Goal: Task Accomplishment & Management: Complete application form

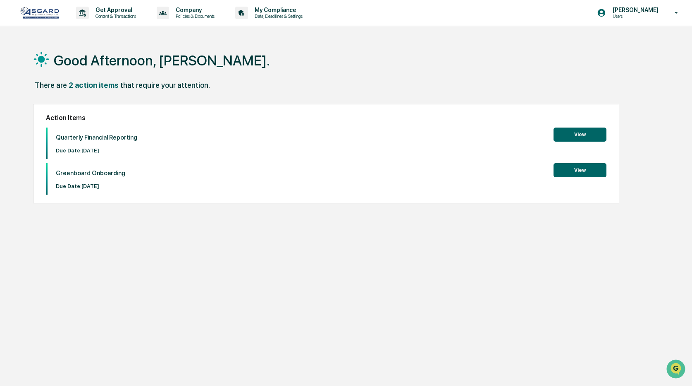
click at [568, 135] on button "View" at bounding box center [580, 134] width 53 height 14
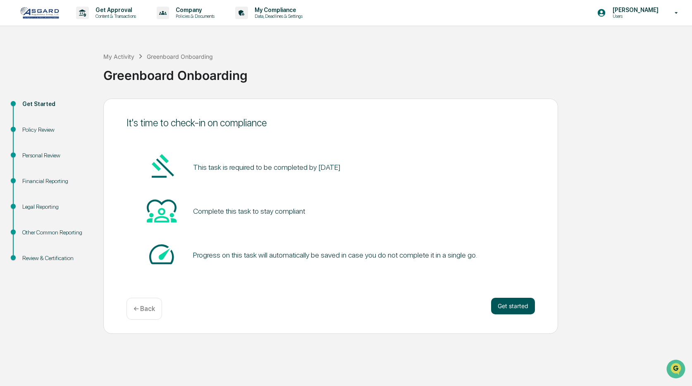
scroll to position [0, 0]
click at [516, 304] on button "Get started" at bounding box center [513, 305] width 44 height 17
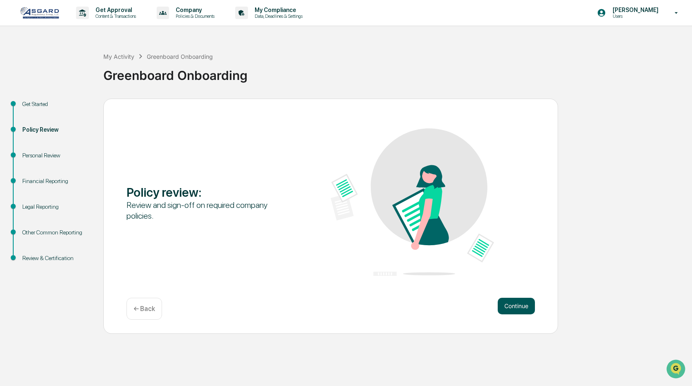
click at [516, 304] on button "Continue" at bounding box center [516, 305] width 37 height 17
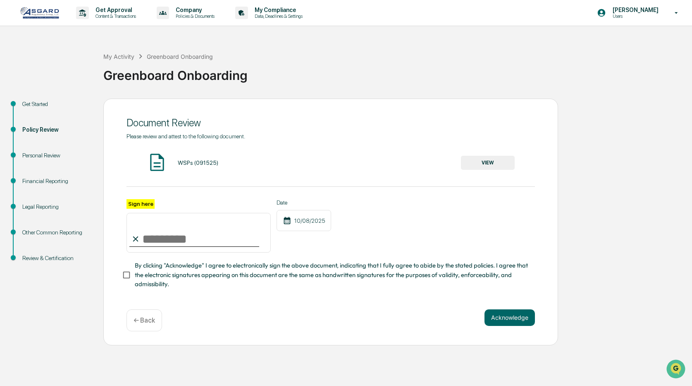
scroll to position [0, 0]
click at [479, 161] on button "VIEW" at bounding box center [488, 163] width 54 height 14
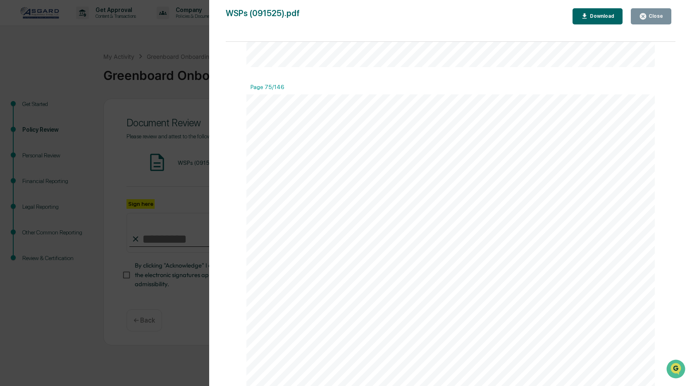
scroll to position [41118, 0]
click at [654, 14] on div "Close" at bounding box center [655, 16] width 16 height 6
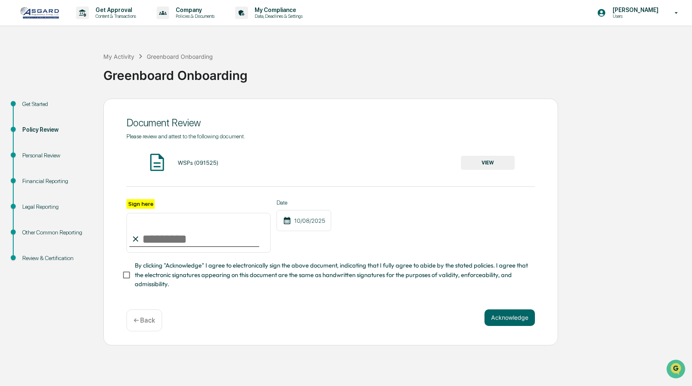
click at [184, 237] on input "Sign here" at bounding box center [199, 233] width 144 height 40
type input "**********"
click at [493, 317] on button "Acknowledge" at bounding box center [510, 317] width 50 height 17
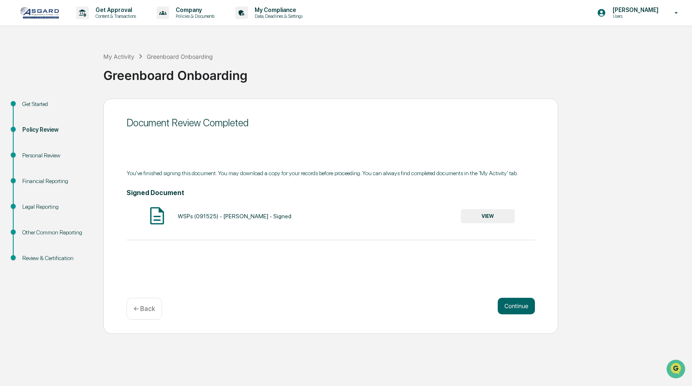
scroll to position [0, 0]
click at [527, 307] on button "Continue" at bounding box center [516, 305] width 37 height 17
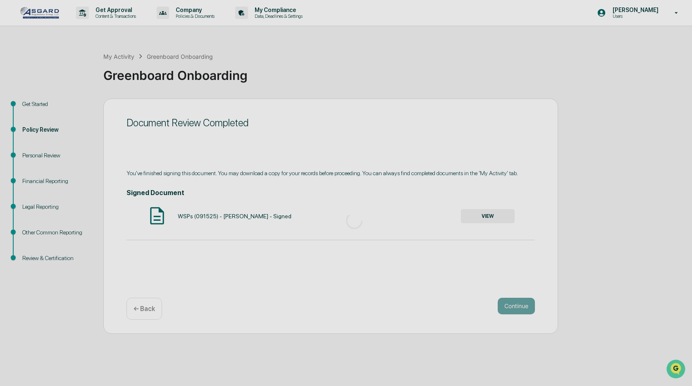
scroll to position [0, 0]
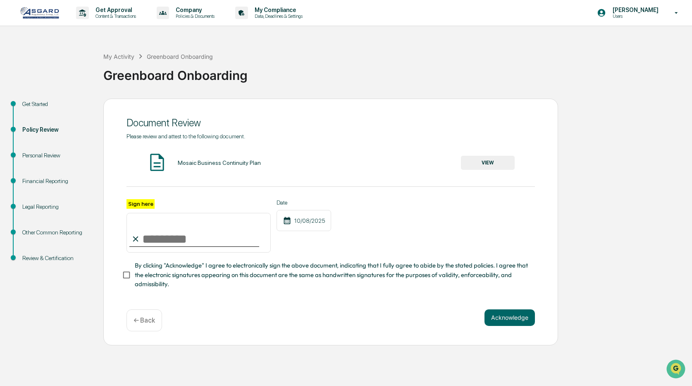
click at [481, 162] on button "VIEW" at bounding box center [488, 163] width 54 height 14
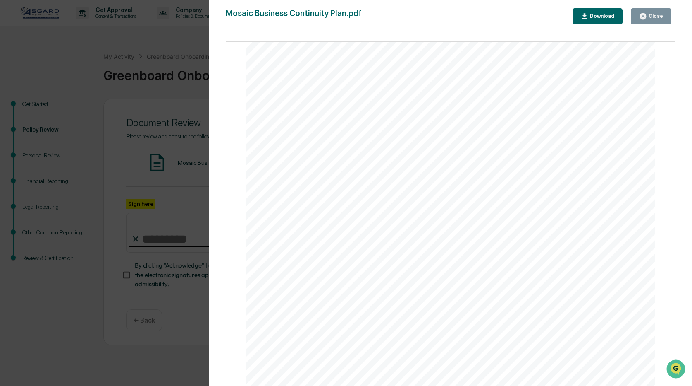
scroll to position [5760, 0]
click at [650, 19] on div "Close" at bounding box center [655, 16] width 16 height 6
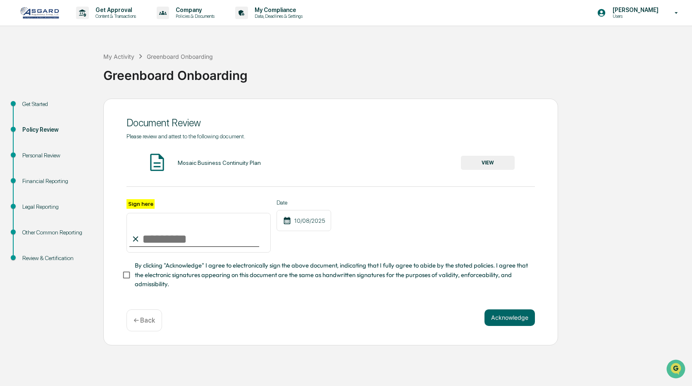
scroll to position [0, 0]
click at [144, 238] on input "Sign here" at bounding box center [199, 233] width 144 height 40
type input "**********"
click at [506, 320] on button "Acknowledge" at bounding box center [510, 317] width 50 height 17
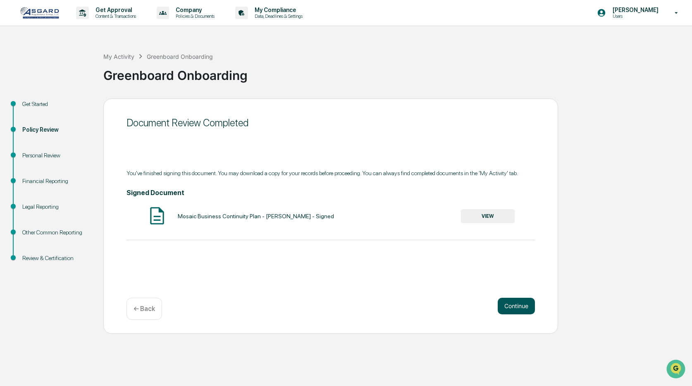
scroll to position [0, 0]
click at [508, 306] on button "Continue" at bounding box center [516, 305] width 37 height 17
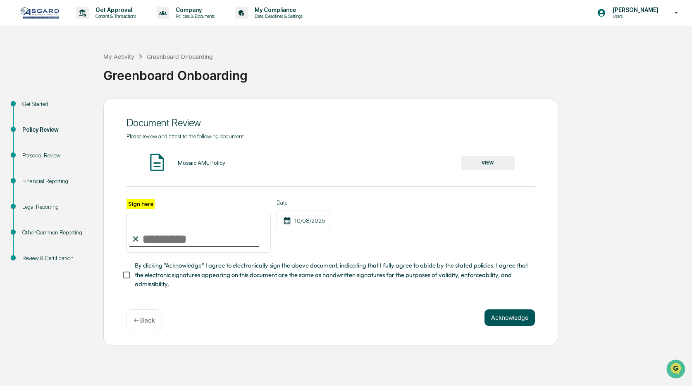
scroll to position [6, 1]
click at [486, 159] on div "Mosaic AML Policy VIEW" at bounding box center [331, 163] width 409 height 22
click at [473, 168] on button "VIEW" at bounding box center [488, 163] width 54 height 14
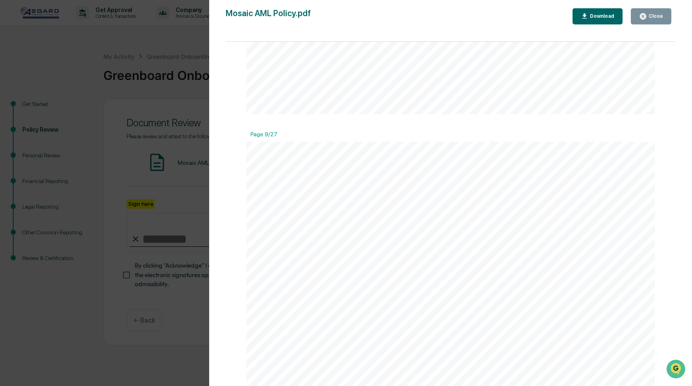
scroll to position [4376, 0]
click at [641, 17] on icon "button" at bounding box center [644, 16] width 8 height 8
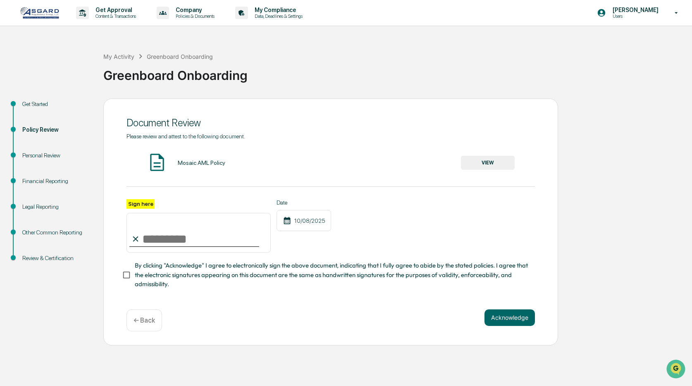
click at [235, 242] on input "Sign here" at bounding box center [199, 233] width 144 height 40
type input "**********"
click at [511, 320] on button "Acknowledge" at bounding box center [510, 317] width 50 height 17
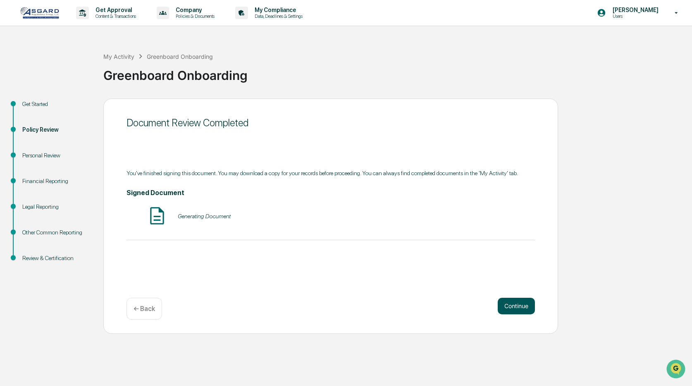
click at [510, 307] on button "Continue" at bounding box center [516, 305] width 37 height 17
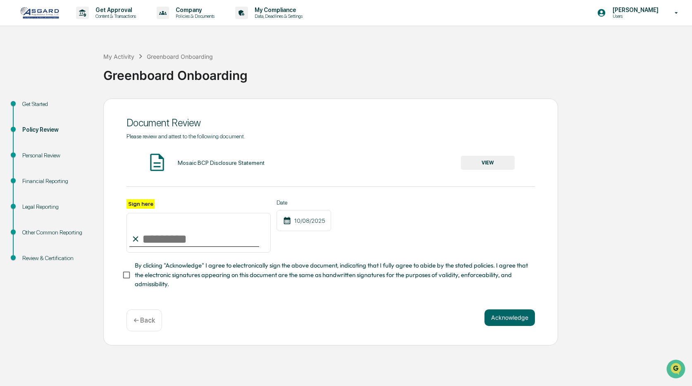
click at [490, 163] on button "VIEW" at bounding box center [488, 163] width 54 height 14
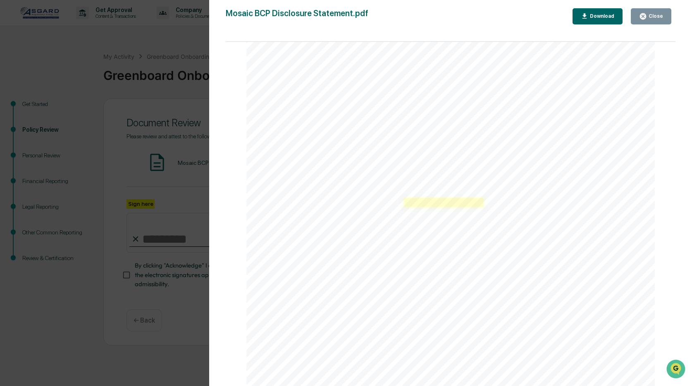
scroll to position [7, 0]
click at [659, 15] on div "Close" at bounding box center [655, 16] width 16 height 6
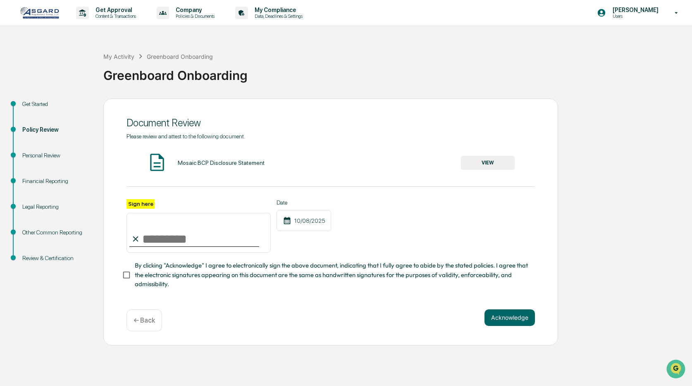
click at [198, 239] on input "Sign here" at bounding box center [199, 233] width 144 height 40
type input "**********"
click at [513, 318] on button "Acknowledge" at bounding box center [510, 317] width 50 height 17
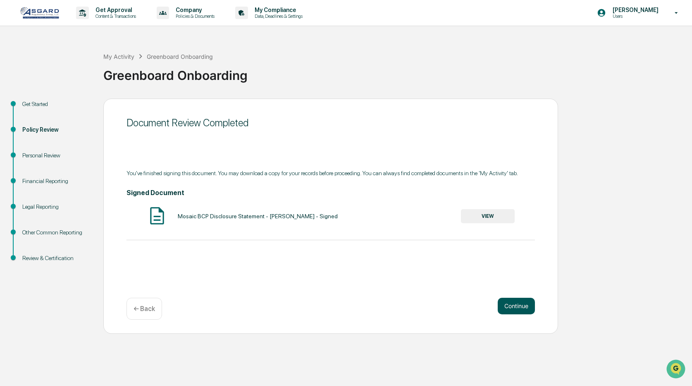
click at [518, 308] on button "Continue" at bounding box center [516, 305] width 37 height 17
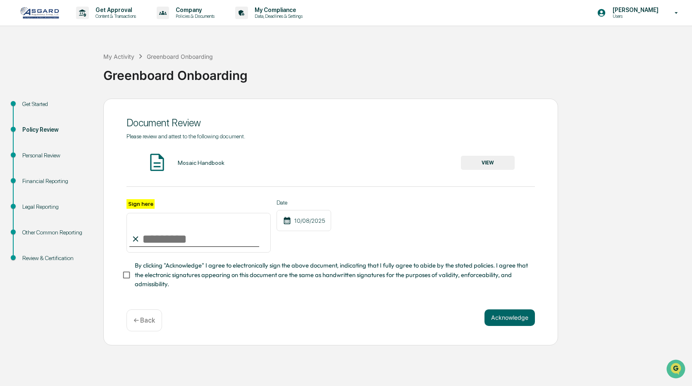
click at [489, 165] on button "VIEW" at bounding box center [488, 163] width 54 height 14
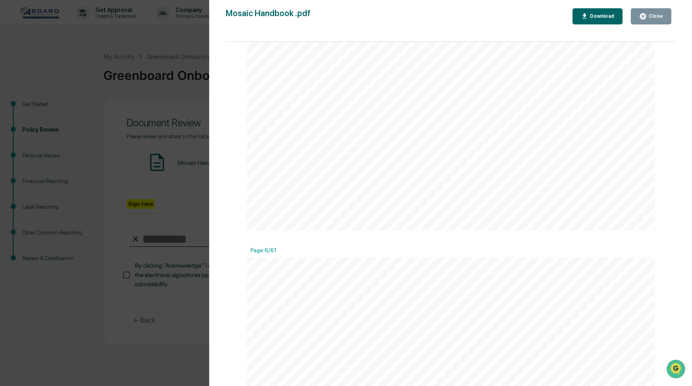
scroll to position [2875, 0]
click at [655, 19] on div "Close" at bounding box center [655, 16] width 16 height 6
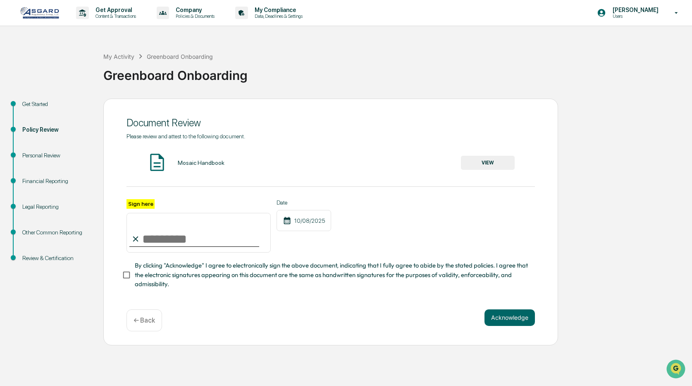
click at [174, 238] on input "Sign here" at bounding box center [199, 233] width 144 height 40
type input "**********"
click at [514, 319] on button "Acknowledge" at bounding box center [510, 317] width 50 height 17
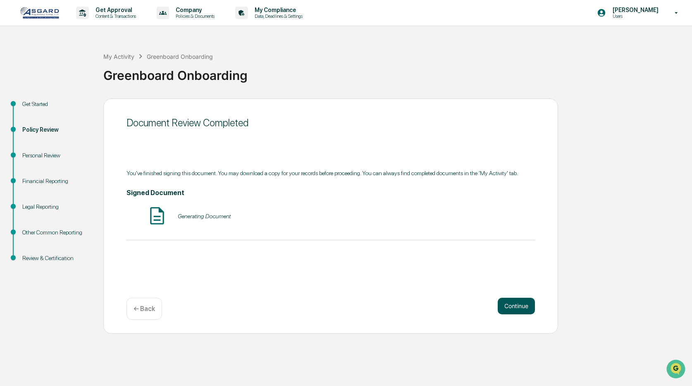
click at [521, 307] on button "Continue" at bounding box center [516, 305] width 37 height 17
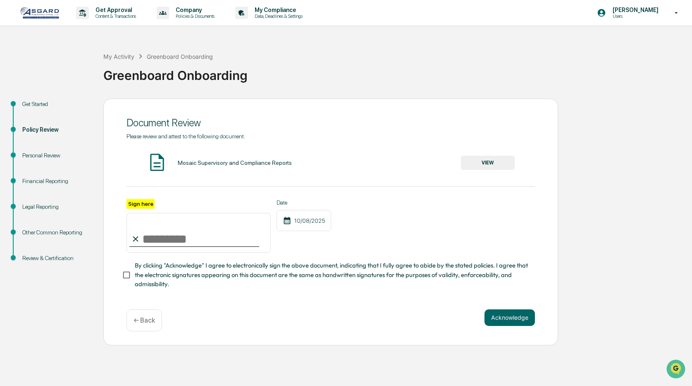
click at [497, 163] on button "VIEW" at bounding box center [488, 163] width 54 height 14
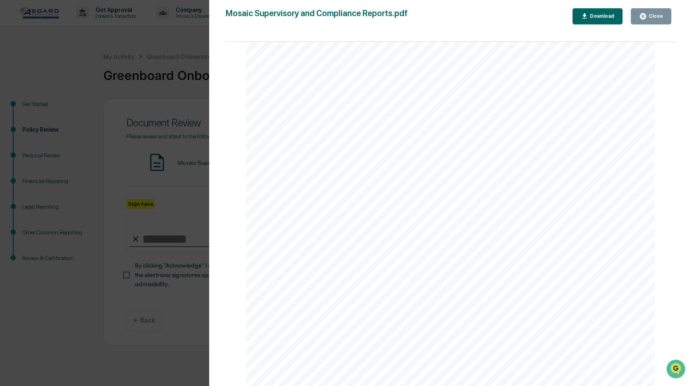
scroll to position [0, 0]
drag, startPoint x: 660, startPoint y: 15, endPoint x: 652, endPoint y: 26, distance: 13.6
click at [660, 16] on div "Close" at bounding box center [655, 16] width 16 height 6
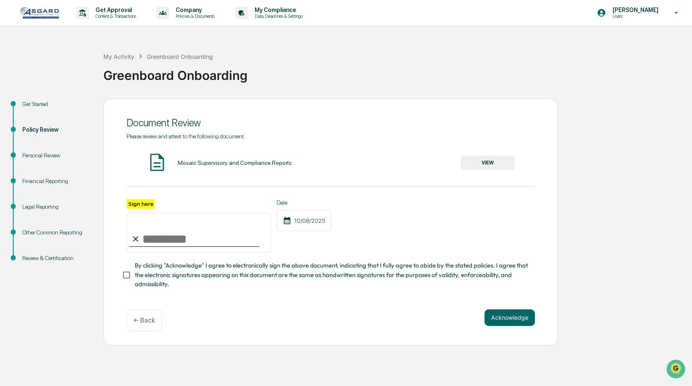
click at [176, 239] on input "Sign here" at bounding box center [199, 233] width 144 height 40
type input "**********"
click at [509, 318] on button "Acknowledge" at bounding box center [510, 317] width 50 height 17
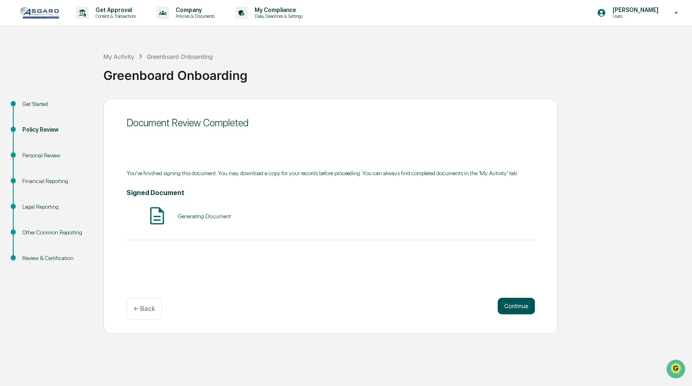
scroll to position [0, 0]
click at [528, 302] on button "Continue" at bounding box center [516, 305] width 37 height 17
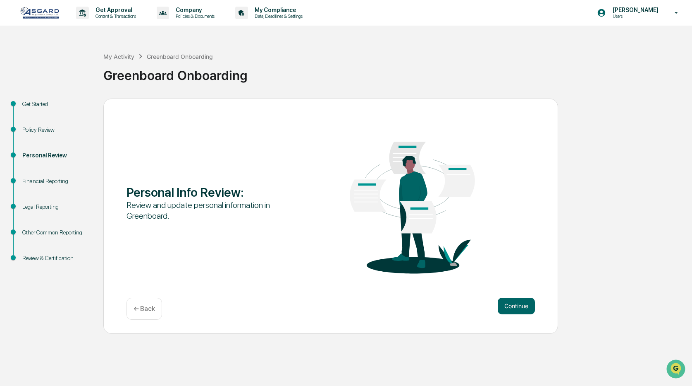
scroll to position [0, 0]
click at [520, 303] on button "Continue" at bounding box center [516, 305] width 37 height 17
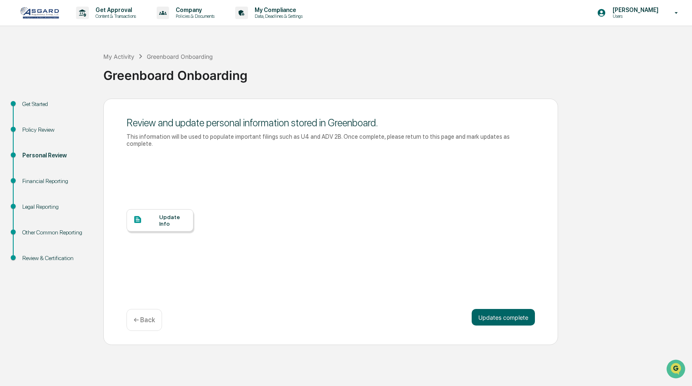
click at [168, 215] on div "Update Info" at bounding box center [173, 219] width 28 height 13
click at [141, 316] on p "← Back" at bounding box center [145, 320] width 22 height 8
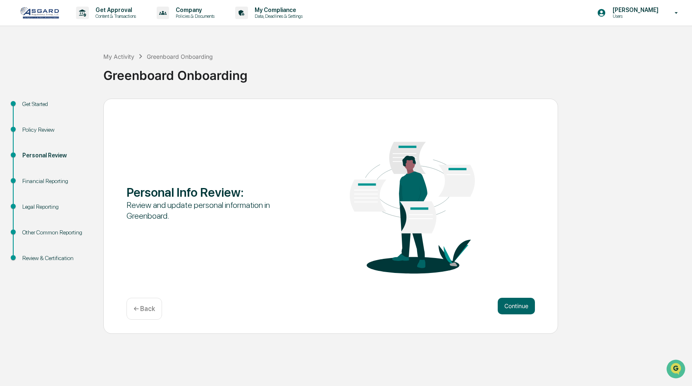
click at [144, 309] on p "← Back" at bounding box center [145, 308] width 22 height 8
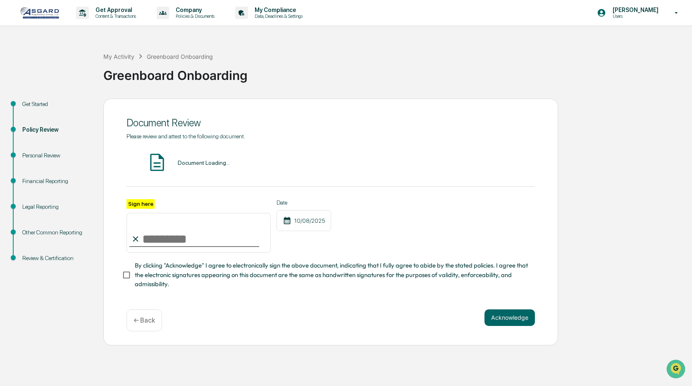
type input "**********"
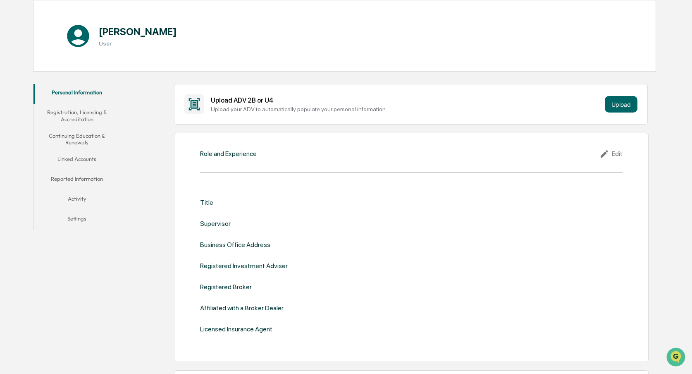
scroll to position [81, 0]
click at [614, 156] on div "Edit" at bounding box center [611, 154] width 23 height 10
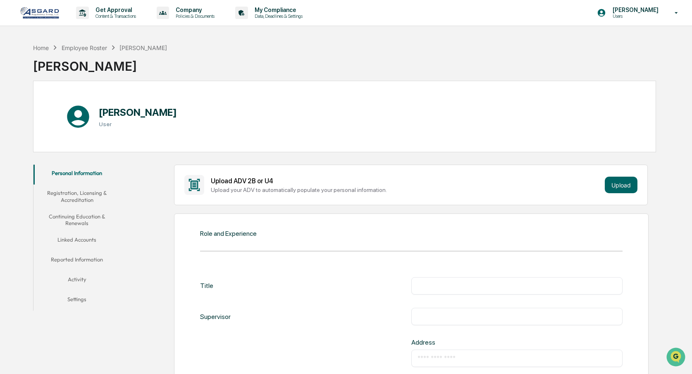
scroll to position [0, 0]
click at [622, 184] on button "Upload" at bounding box center [621, 185] width 33 height 17
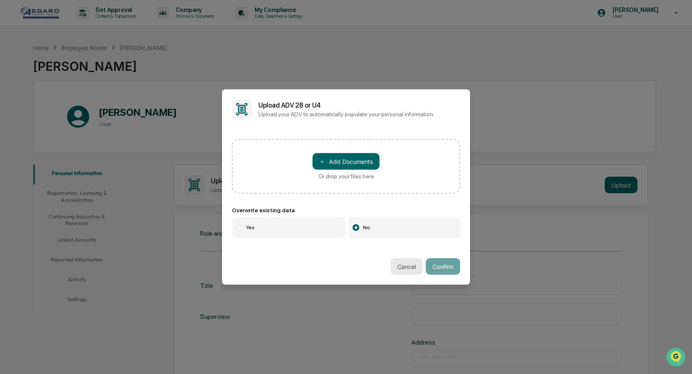
click at [407, 264] on button "Cancel" at bounding box center [407, 266] width 32 height 17
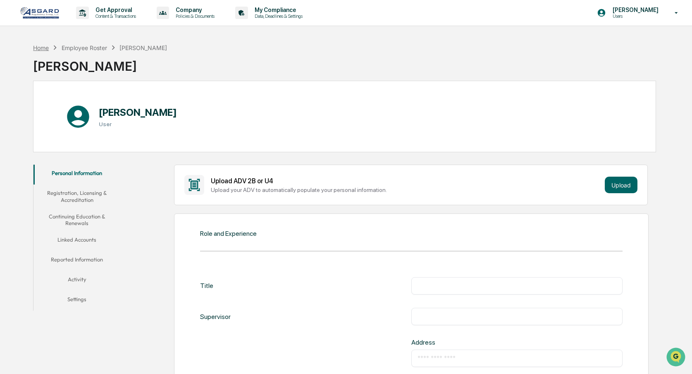
click at [42, 48] on div "Home" at bounding box center [41, 47] width 16 height 7
